Goal: Check status

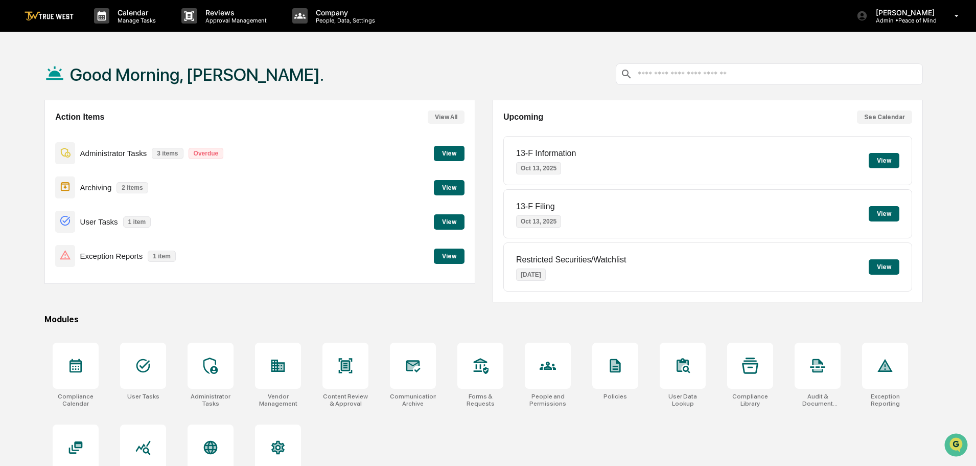
click at [448, 255] on button "View" at bounding box center [449, 255] width 31 height 15
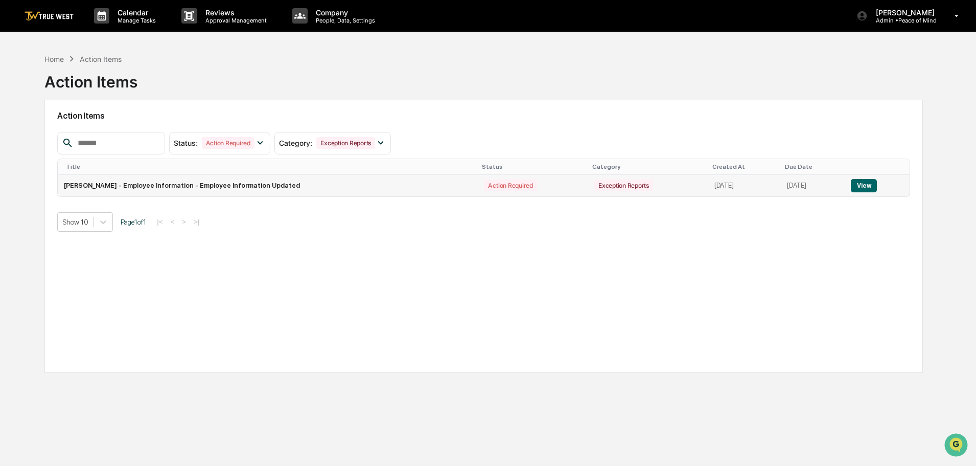
click at [867, 185] on button "View" at bounding box center [864, 185] width 26 height 13
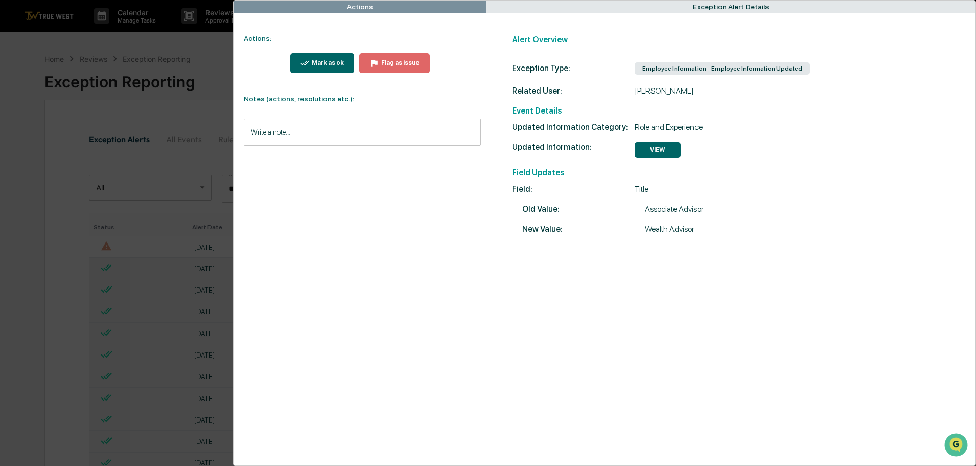
click at [121, 52] on div "Actions Actions: Mark as ok Flag as issue Notes (actions, resolutions etc.): Wr…" at bounding box center [488, 233] width 976 height 466
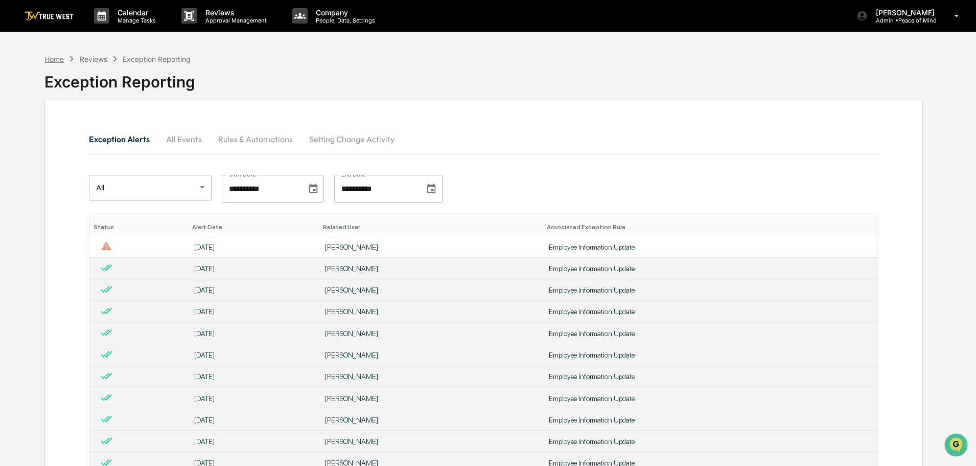
click at [52, 59] on div "Home" at bounding box center [53, 59] width 19 height 9
